Goal: Task Accomplishment & Management: Manage account settings

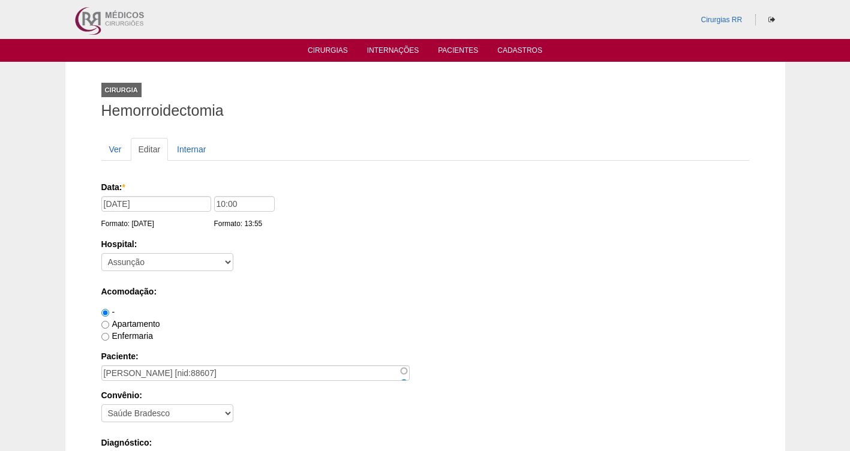
scroll to position [1094, 0]
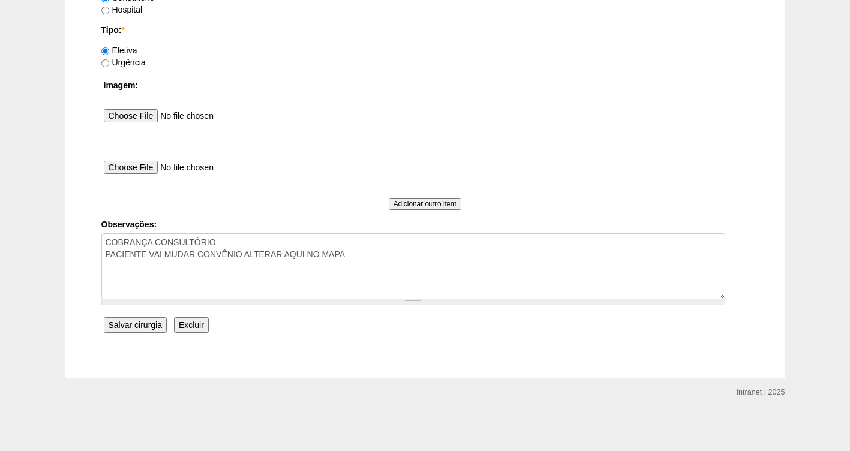
click at [116, 326] on input "Salvar cirurgia" at bounding box center [135, 325] width 63 height 16
